Goal: Navigation & Orientation: Find specific page/section

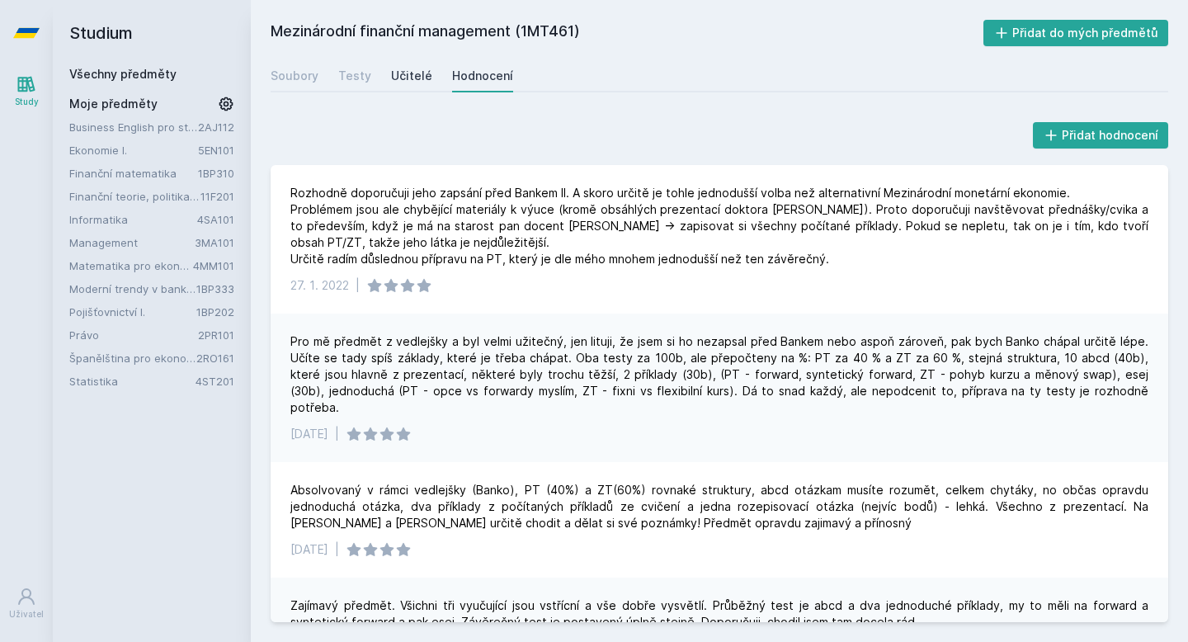
click at [415, 83] on div "Učitelé" at bounding box center [411, 76] width 41 height 17
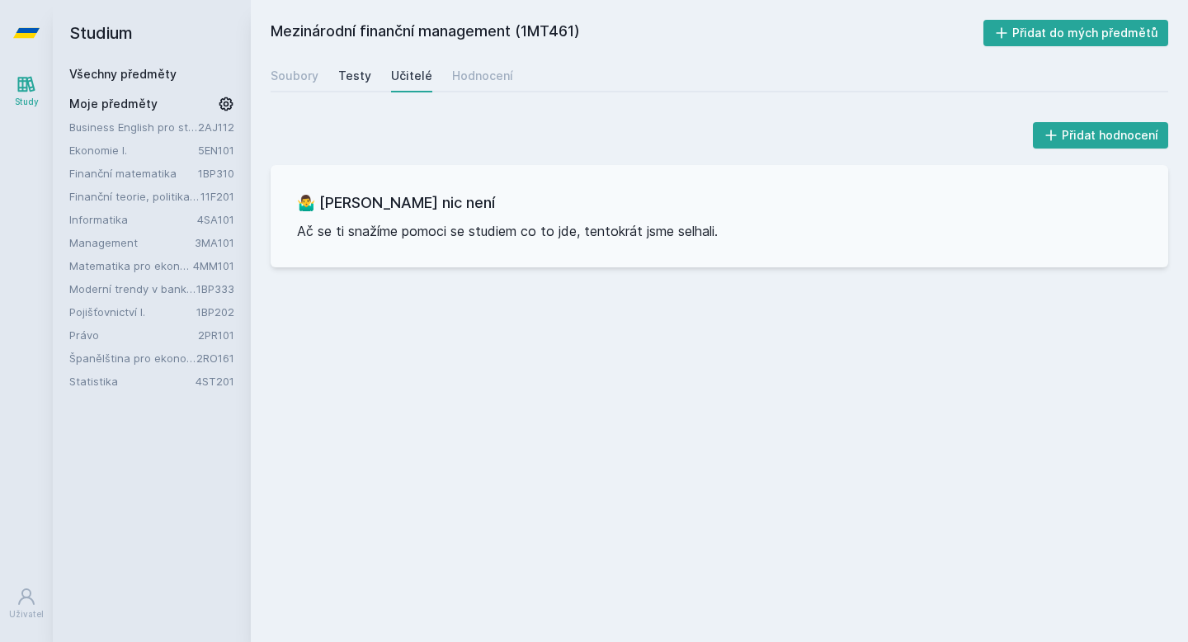
click at [361, 72] on div "Testy" at bounding box center [354, 76] width 33 height 17
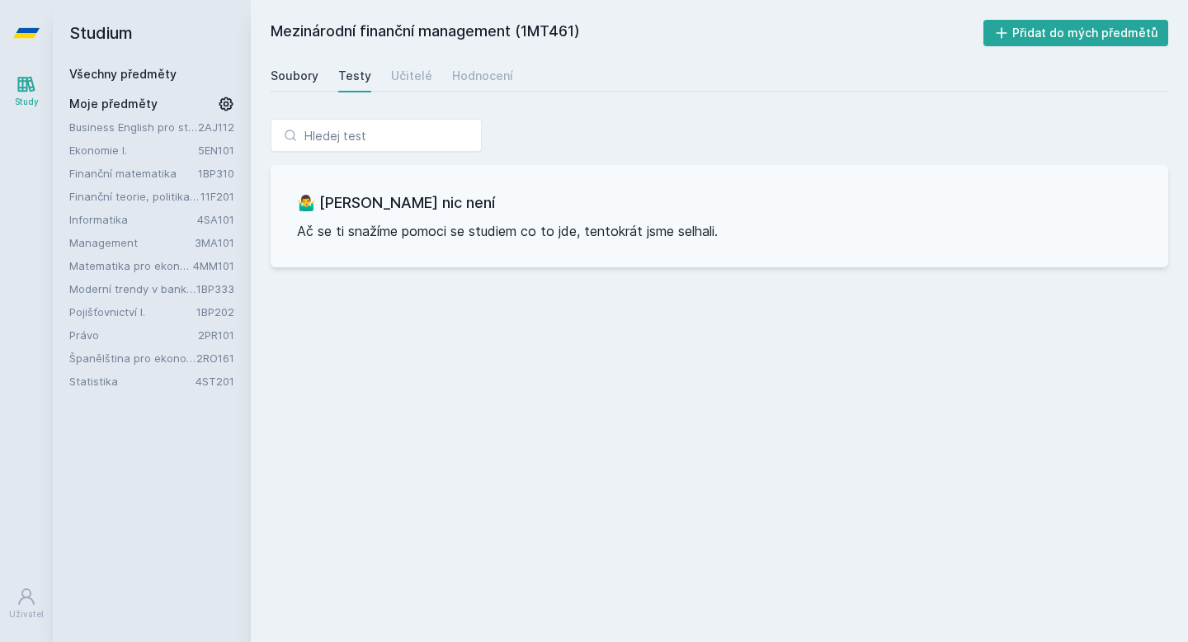
click at [316, 76] on div "Soubory" at bounding box center [295, 76] width 48 height 17
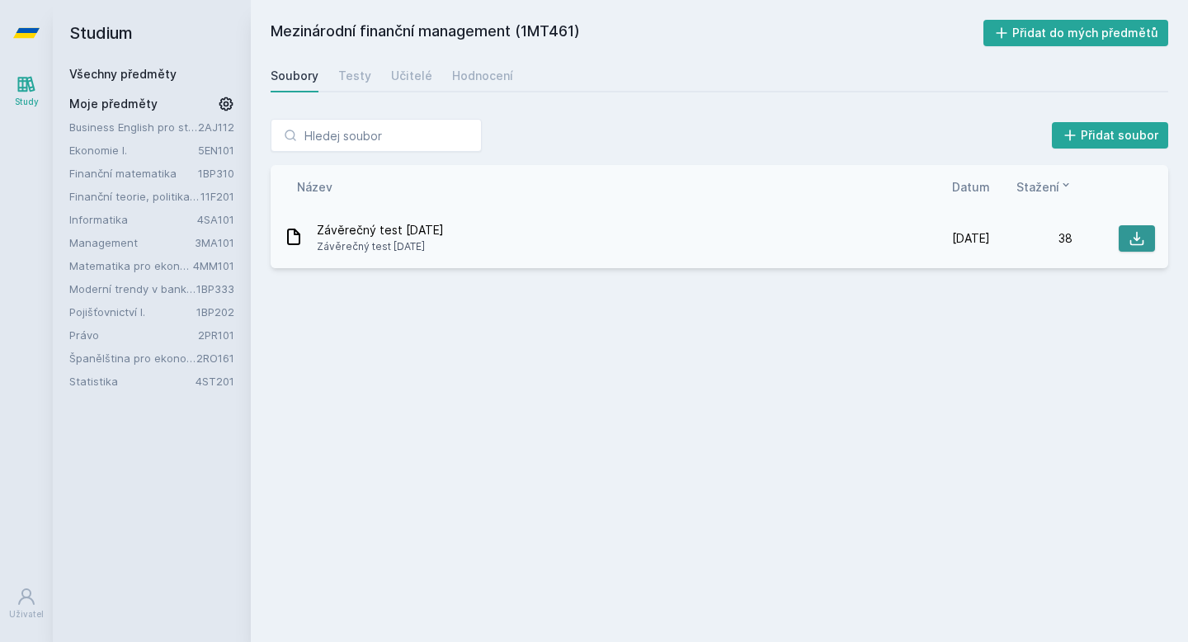
click at [1137, 244] on icon at bounding box center [1137, 239] width 14 height 14
click at [125, 196] on link "Finanční teorie, politika a instituce" at bounding box center [134, 196] width 131 height 17
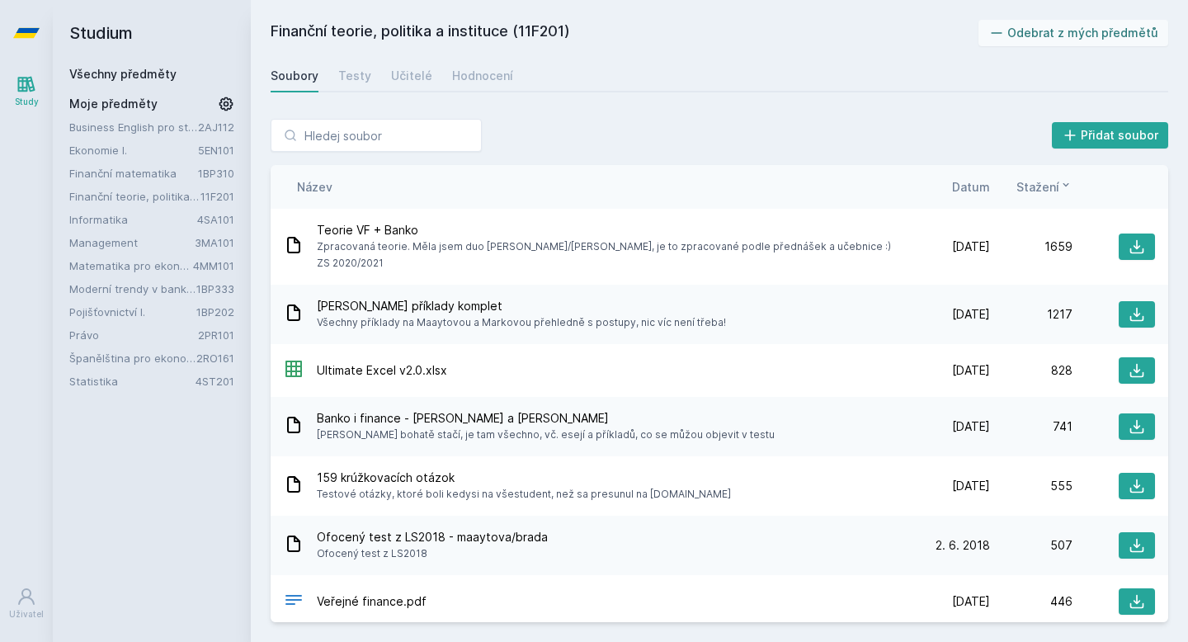
click at [125, 196] on link "Finanční teorie, politika a instituce" at bounding box center [134, 196] width 131 height 17
click at [158, 73] on link "Všechny předměty" at bounding box center [122, 74] width 107 height 14
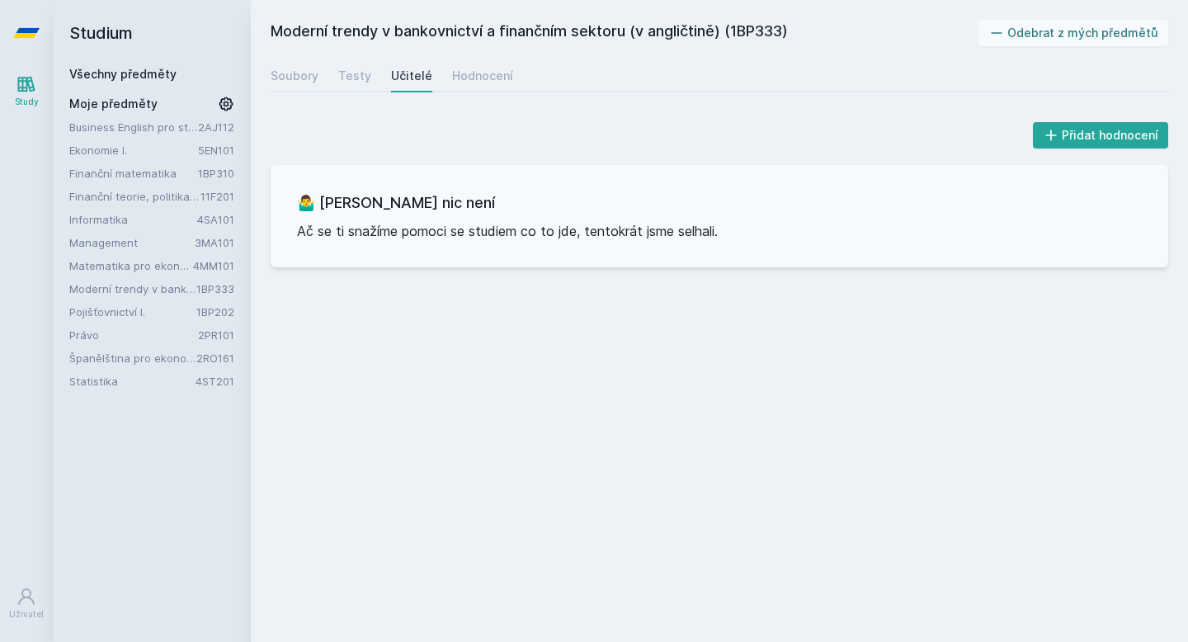
click at [149, 134] on link "Business English pro středně pokročilé 2 (B1)" at bounding box center [133, 127] width 129 height 17
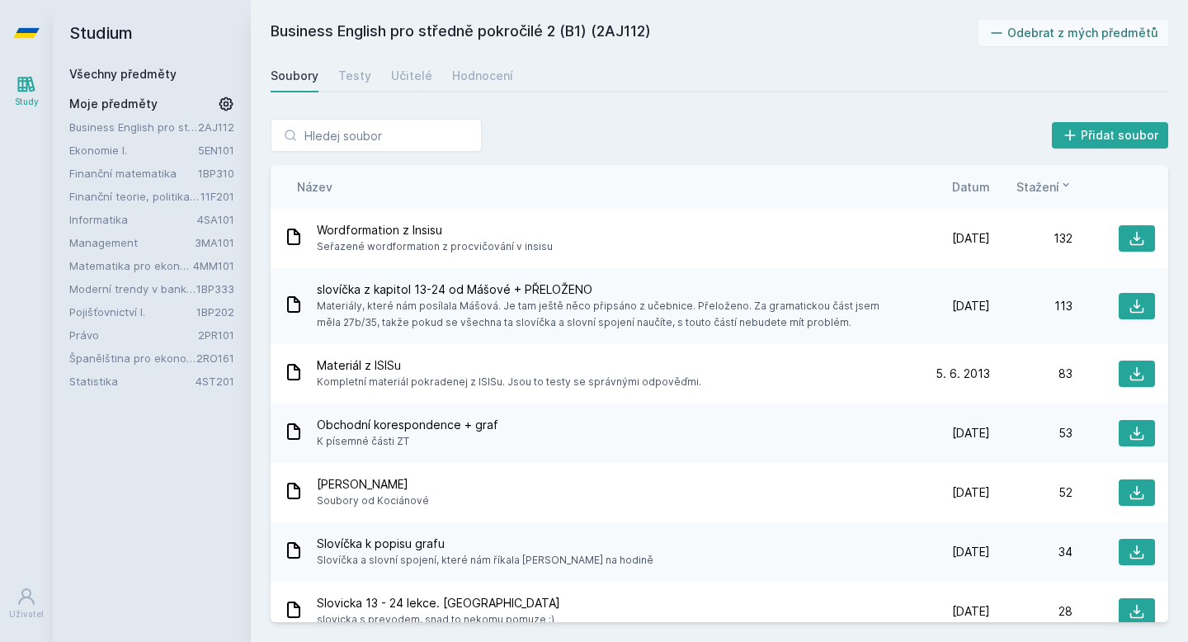
click at [160, 66] on div "Všechny předměty" at bounding box center [151, 74] width 165 height 17
click at [159, 77] on link "Všechny předměty" at bounding box center [122, 74] width 107 height 14
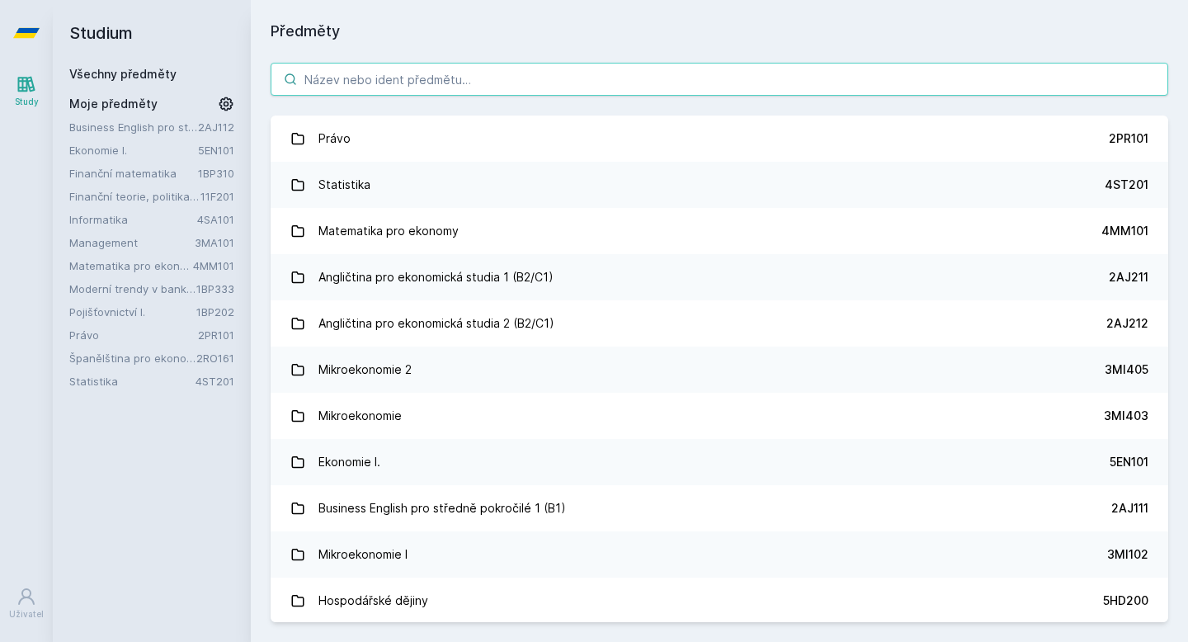
click at [363, 76] on input "search" at bounding box center [720, 79] width 898 height 33
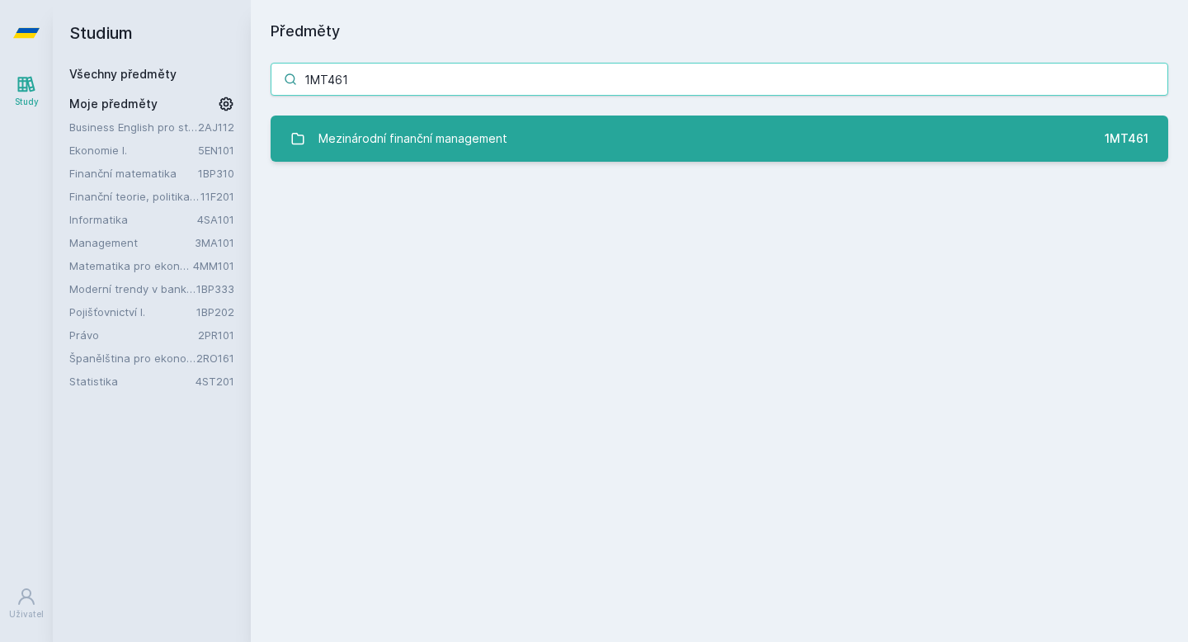
type input "1MT461"
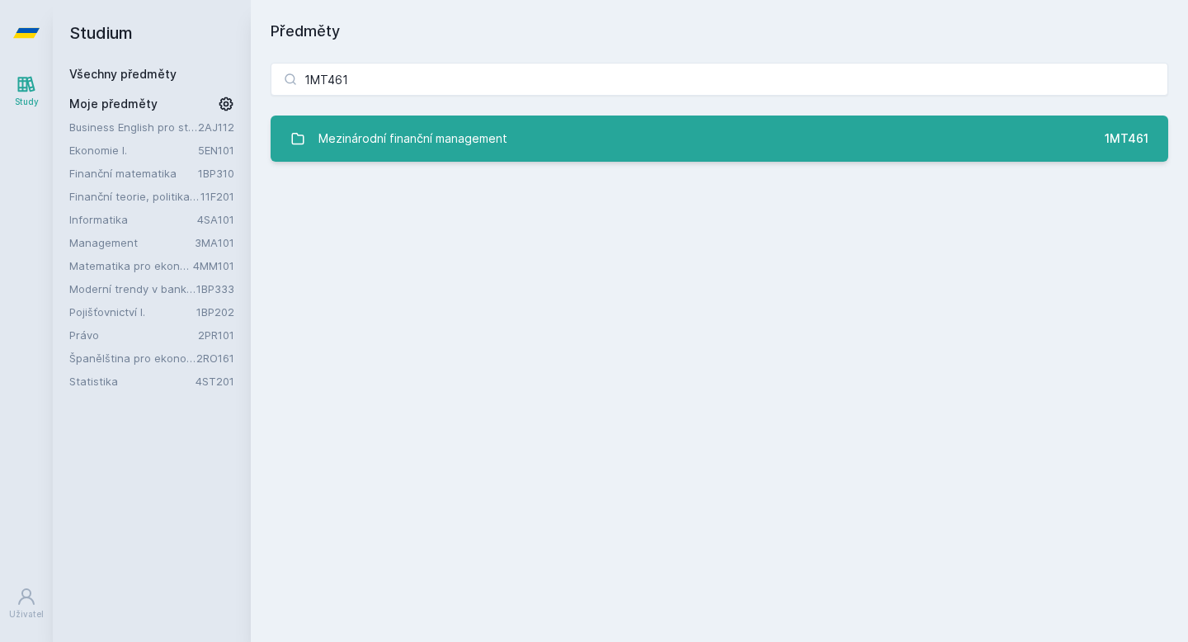
click at [354, 144] on div "Mezinárodní finanční management" at bounding box center [412, 138] width 189 height 33
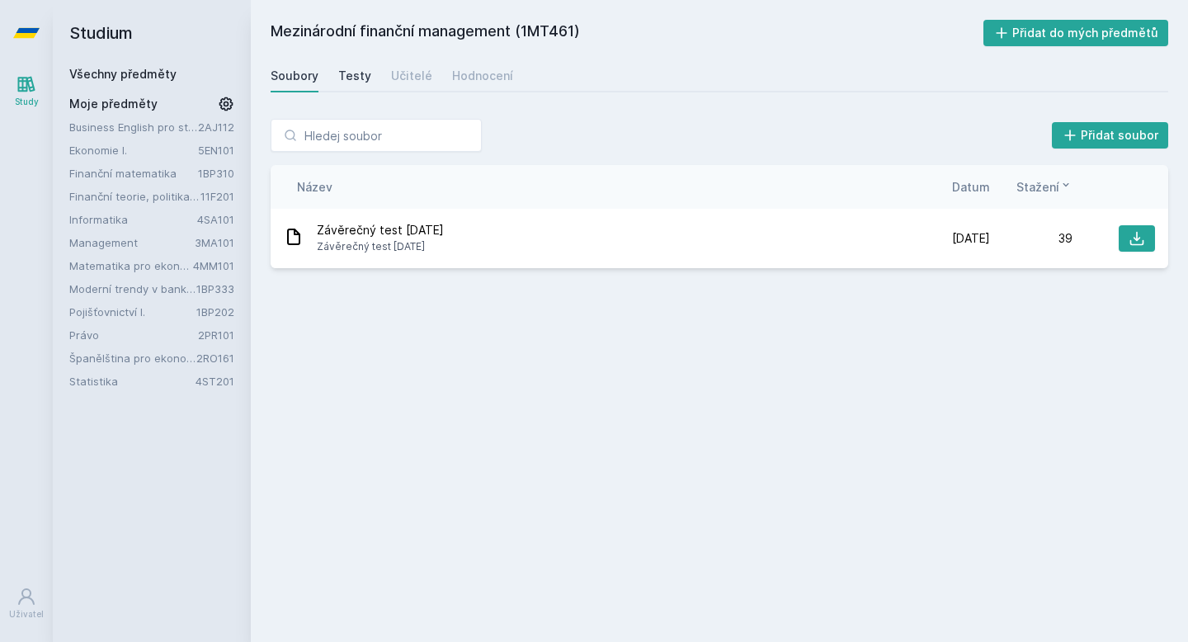
click at [354, 78] on div "Testy" at bounding box center [354, 76] width 33 height 17
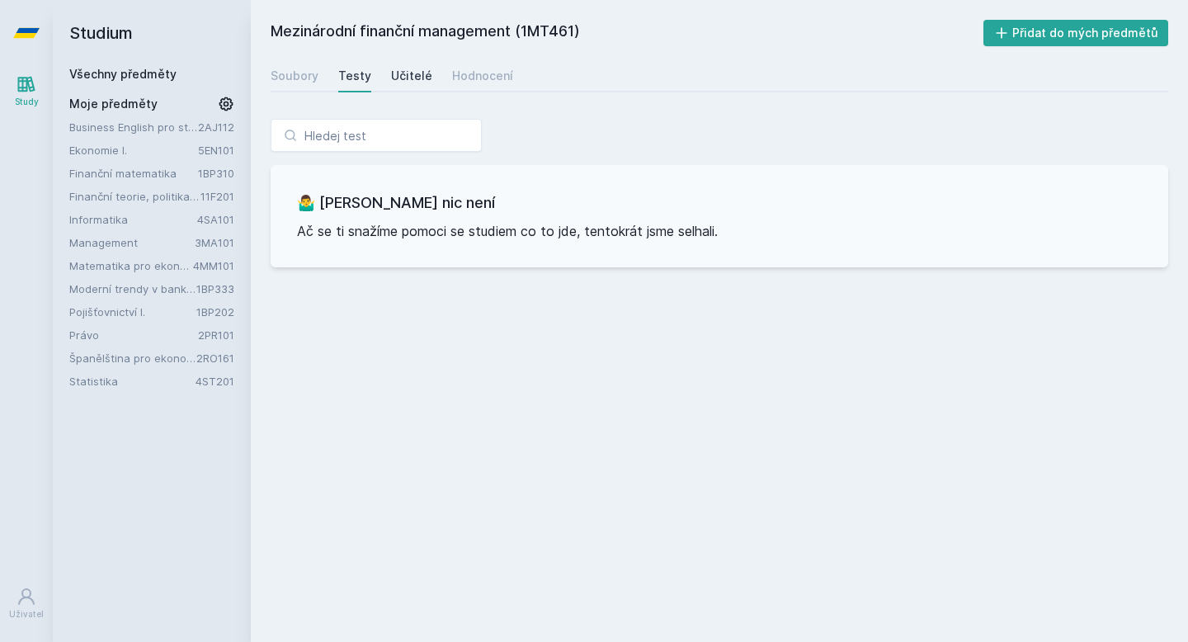
click at [393, 80] on div "Učitelé" at bounding box center [411, 76] width 41 height 17
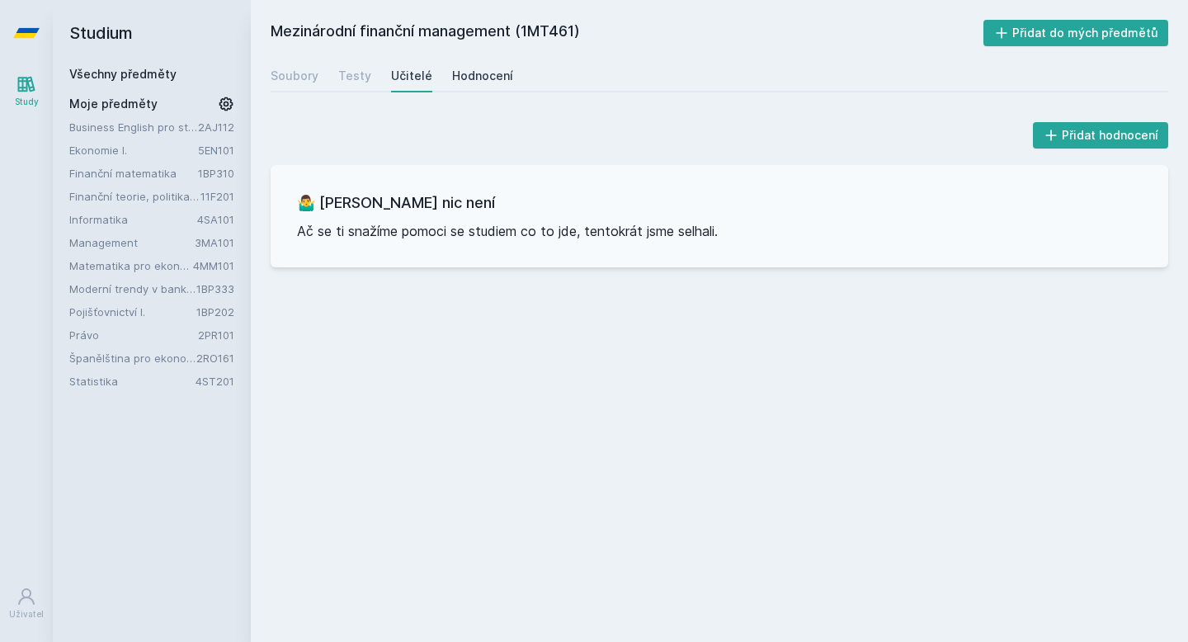
click at [452, 78] on div "Hodnocení" at bounding box center [482, 76] width 61 height 17
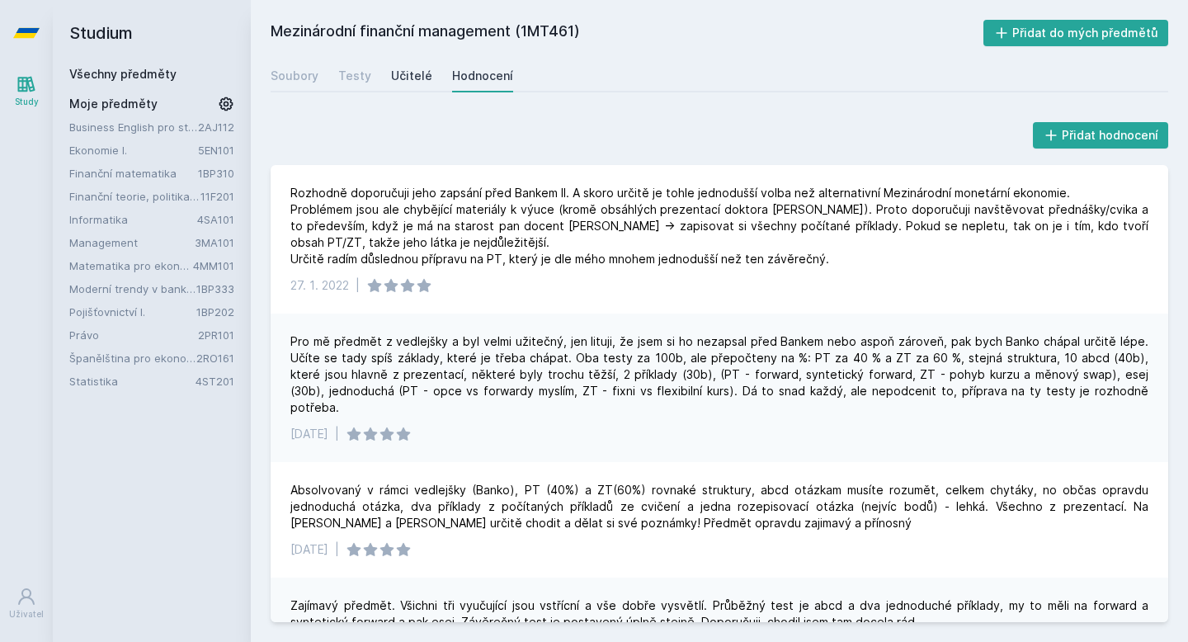
click at [408, 78] on div "Učitelé" at bounding box center [411, 76] width 41 height 17
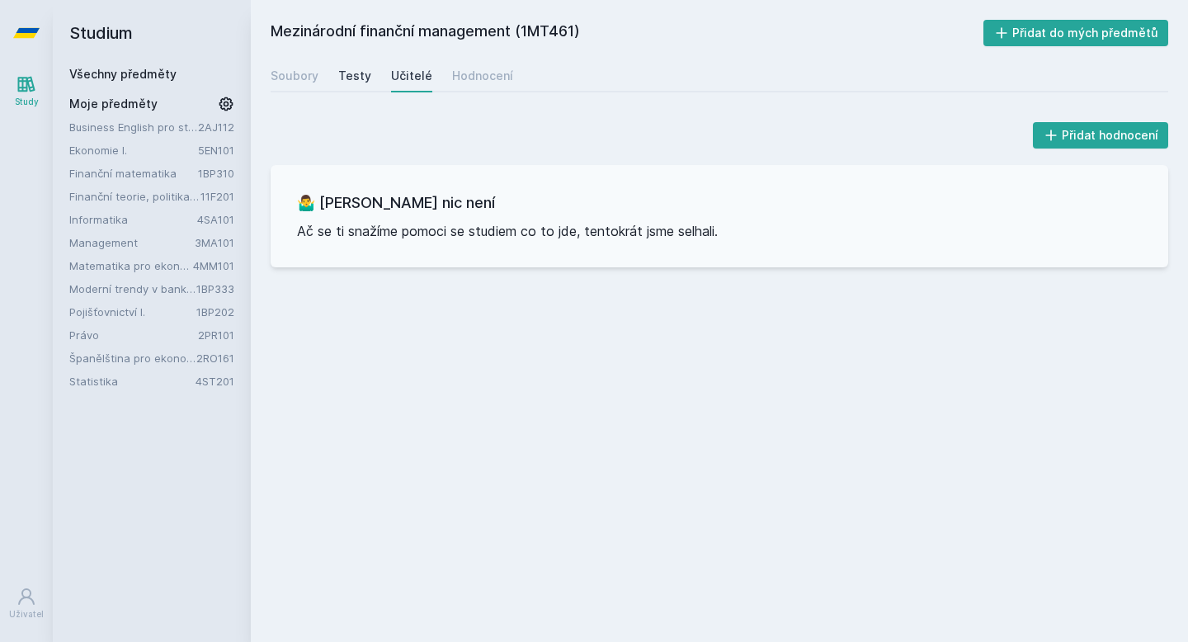
click at [354, 72] on div "Testy" at bounding box center [354, 76] width 33 height 17
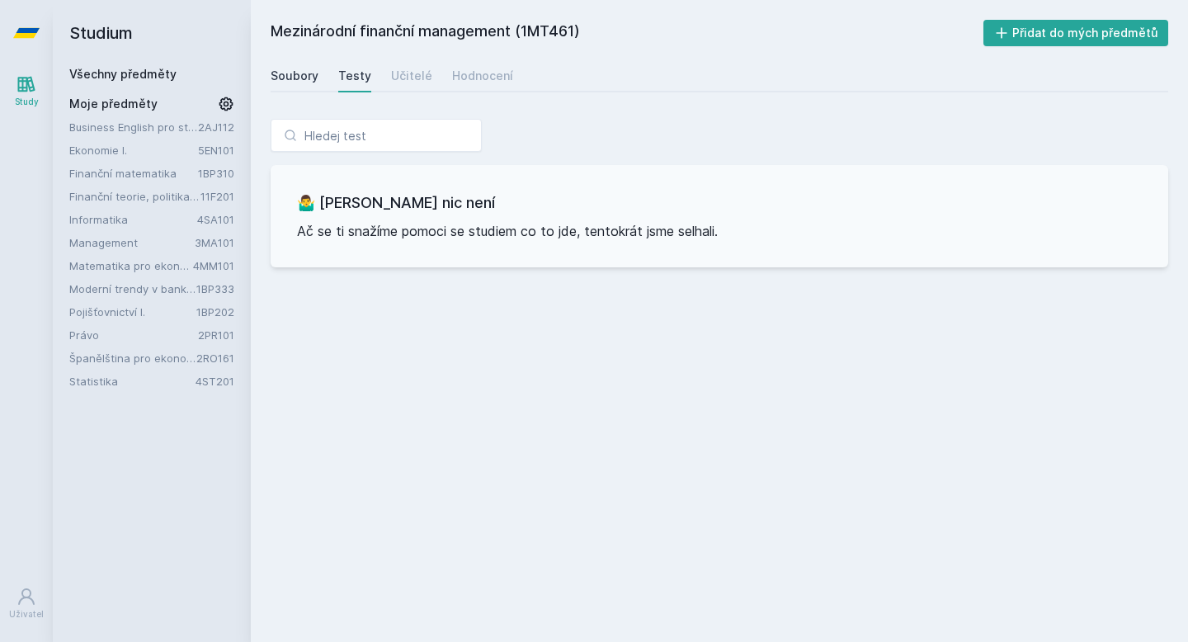
click at [309, 76] on div "Soubory" at bounding box center [295, 76] width 48 height 17
